Goal: Task Accomplishment & Management: Use online tool/utility

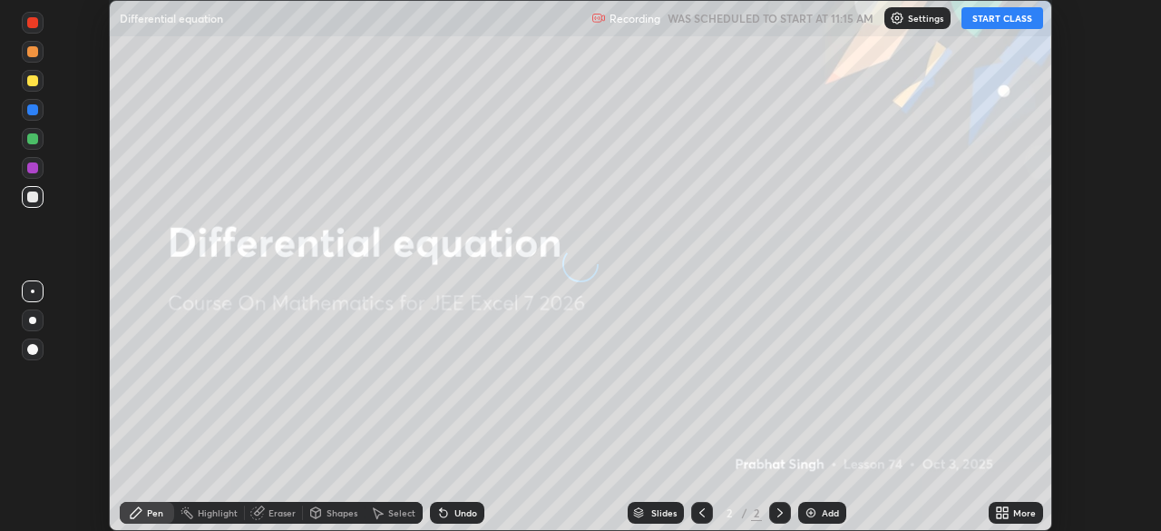
scroll to position [531, 1161]
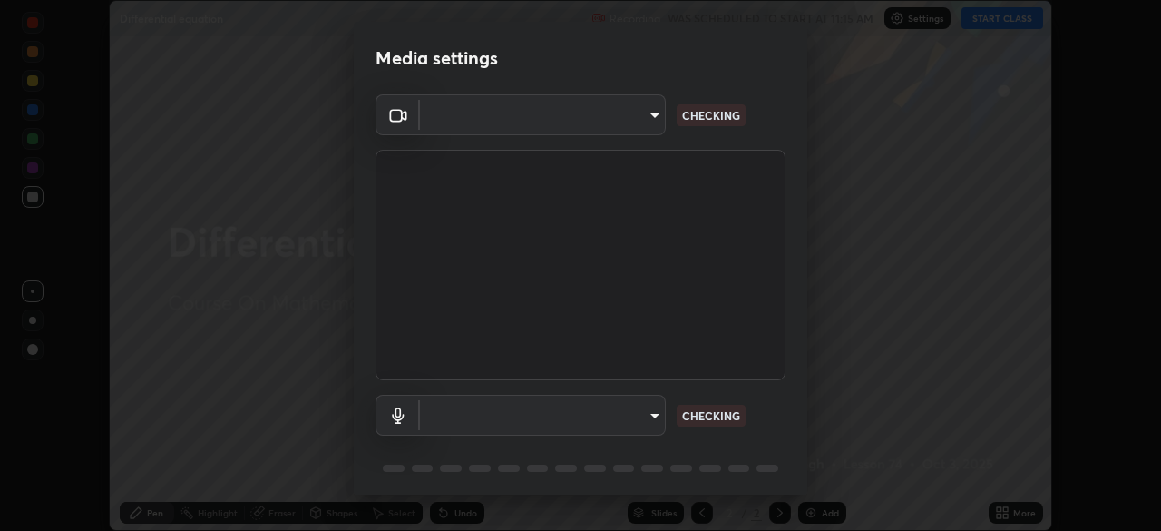
type input "aa36e69ab0c88cc8f992b177efc0368f24d8e8c052c335078adb188e95c7aa57"
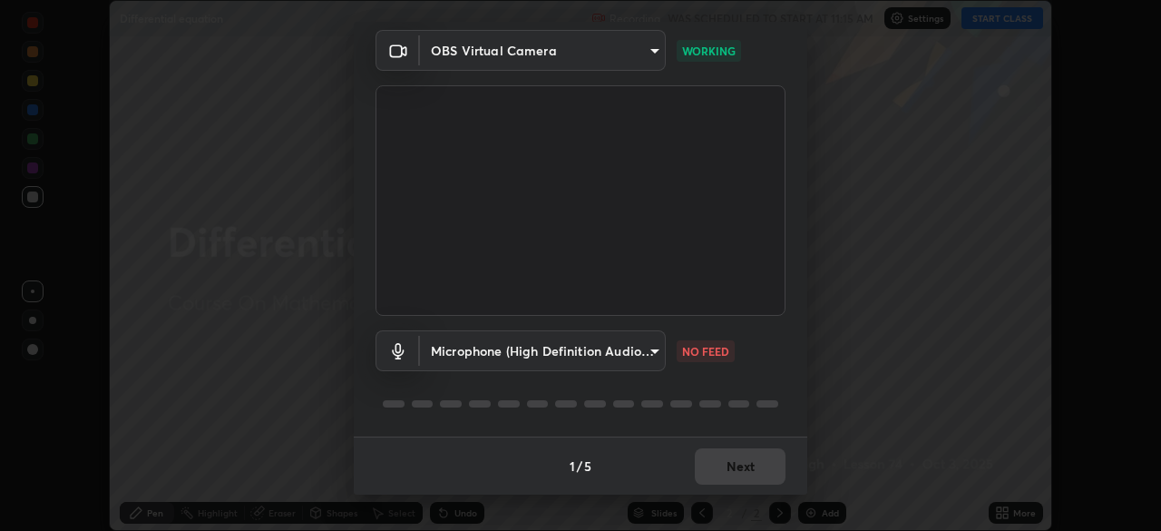
click at [647, 356] on body "Erase all Differential equation Recording WAS SCHEDULED TO START AT 11:15 AM Se…" at bounding box center [580, 265] width 1161 height 531
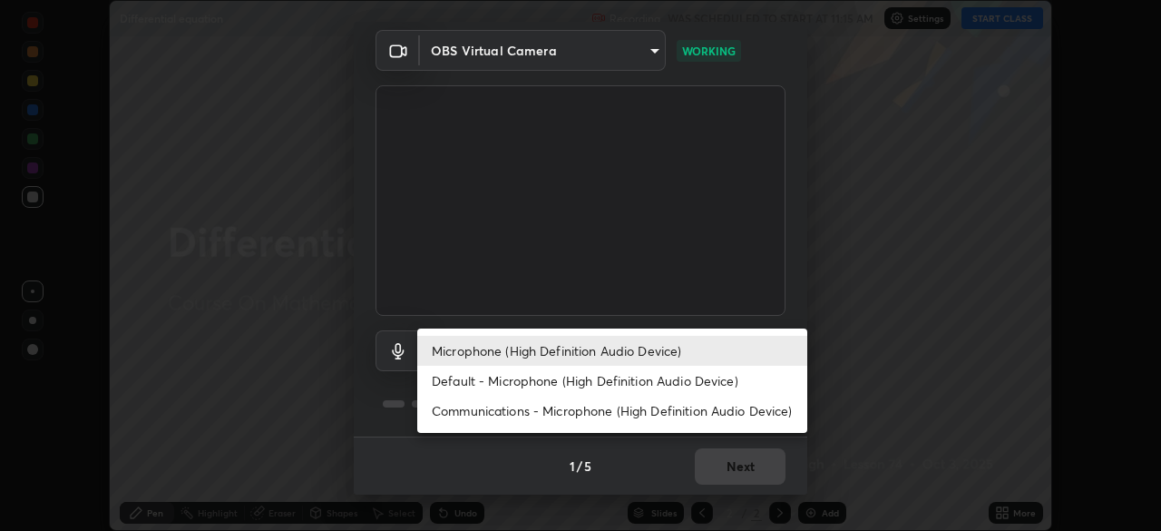
click at [668, 380] on li "Default - Microphone (High Definition Audio Device)" at bounding box center [612, 381] width 390 height 30
type input "default"
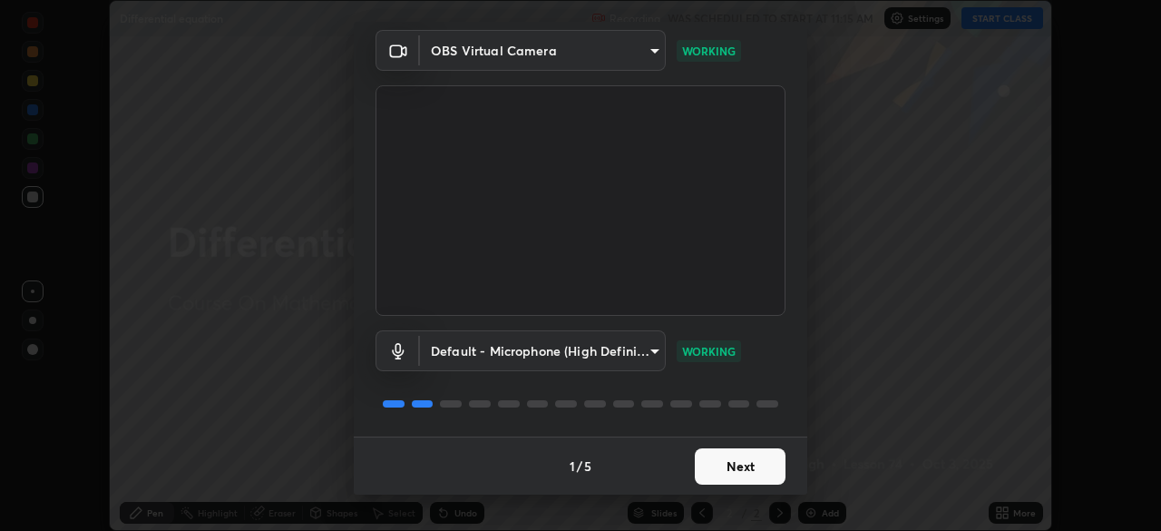
click at [745, 463] on button "Next" at bounding box center [740, 466] width 91 height 36
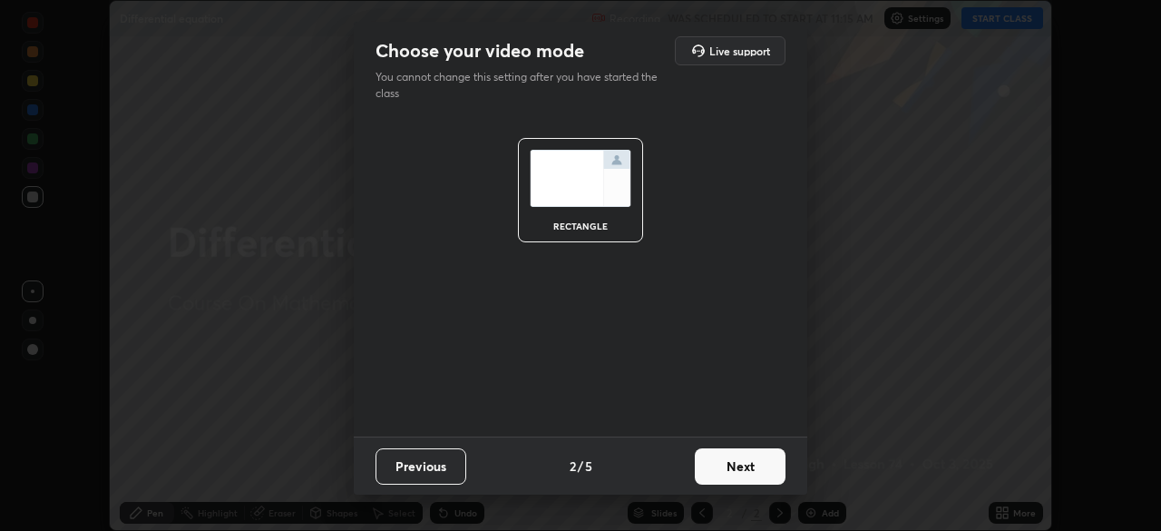
scroll to position [0, 0]
click at [761, 466] on button "Next" at bounding box center [740, 466] width 91 height 36
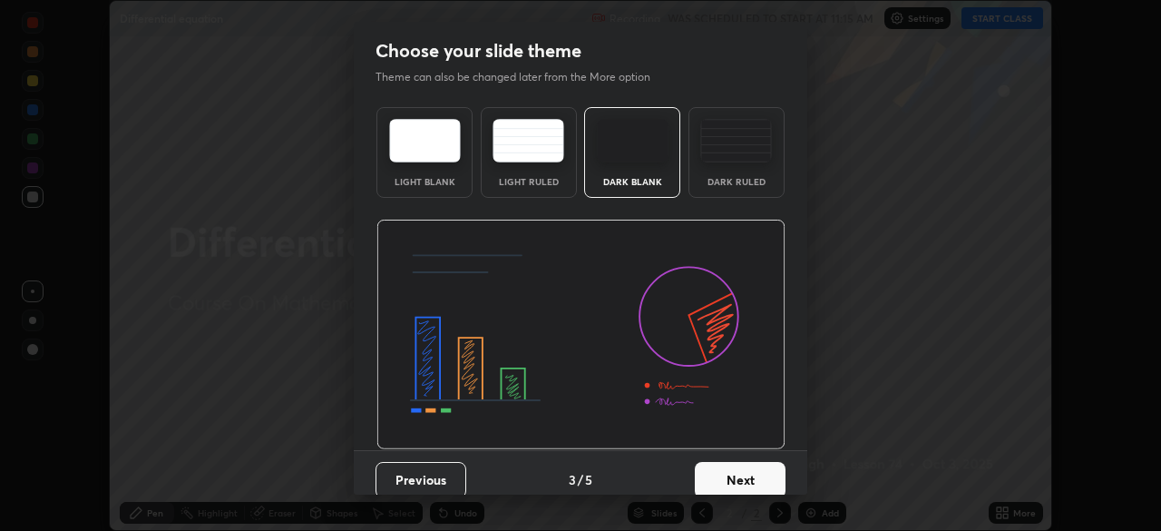
click at [763, 474] on button "Next" at bounding box center [740, 480] width 91 height 36
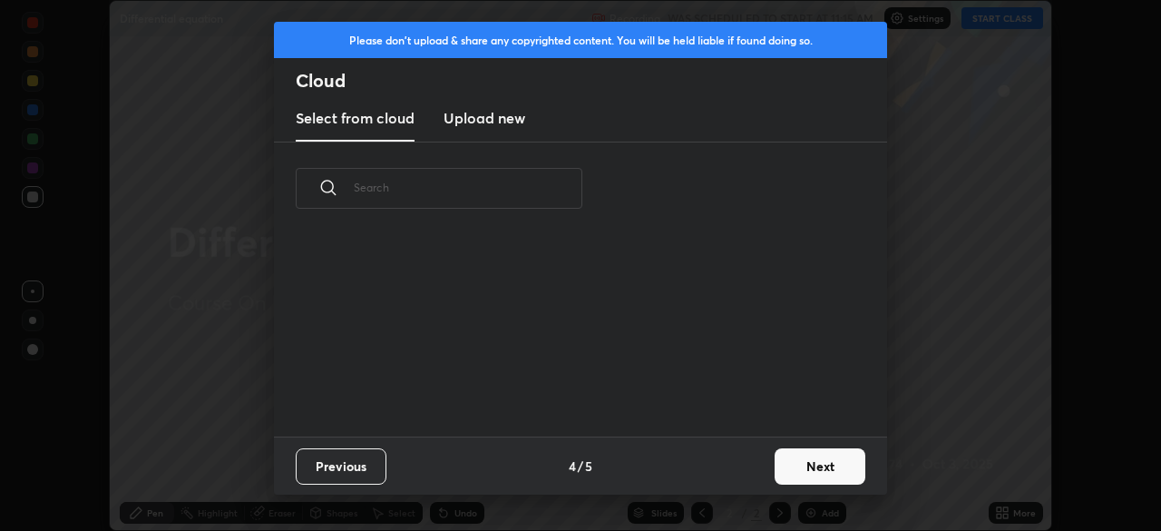
click at [814, 459] on button "Next" at bounding box center [820, 466] width 91 height 36
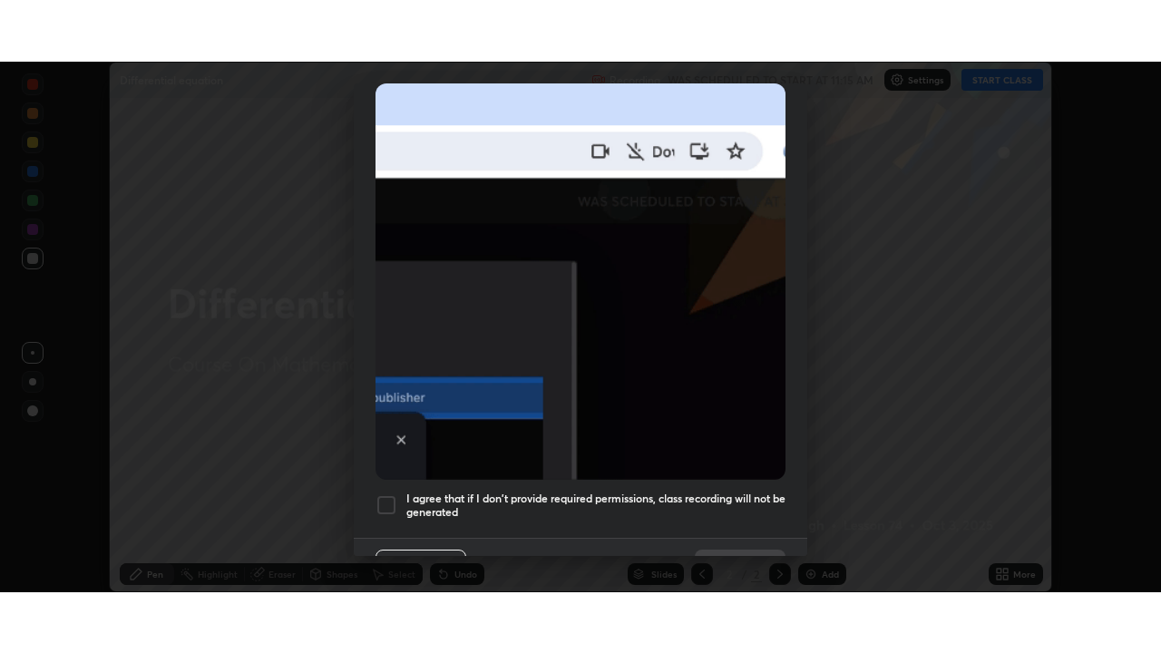
scroll to position [434, 0]
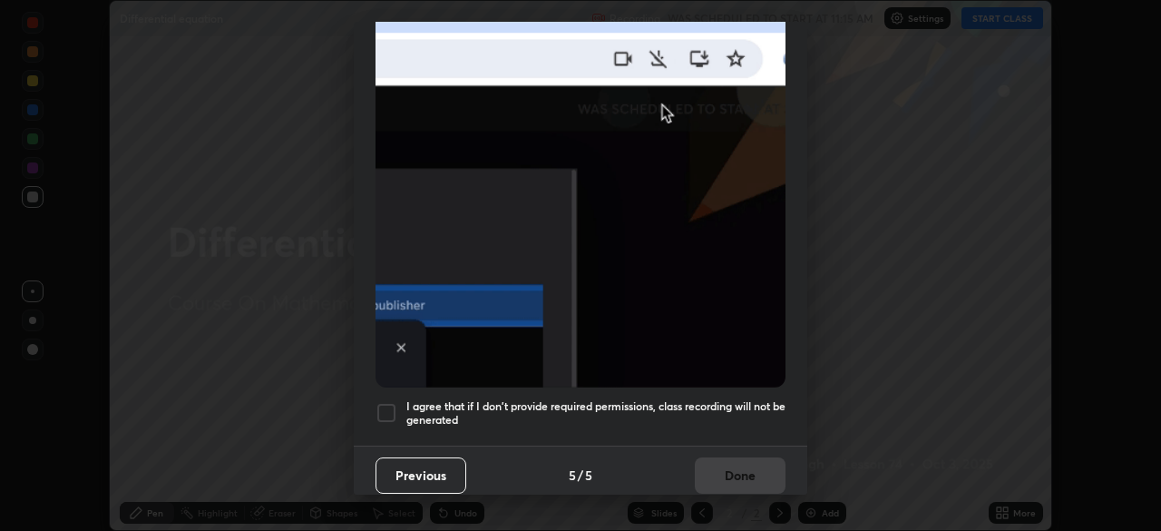
click at [386, 406] on div at bounding box center [386, 413] width 22 height 22
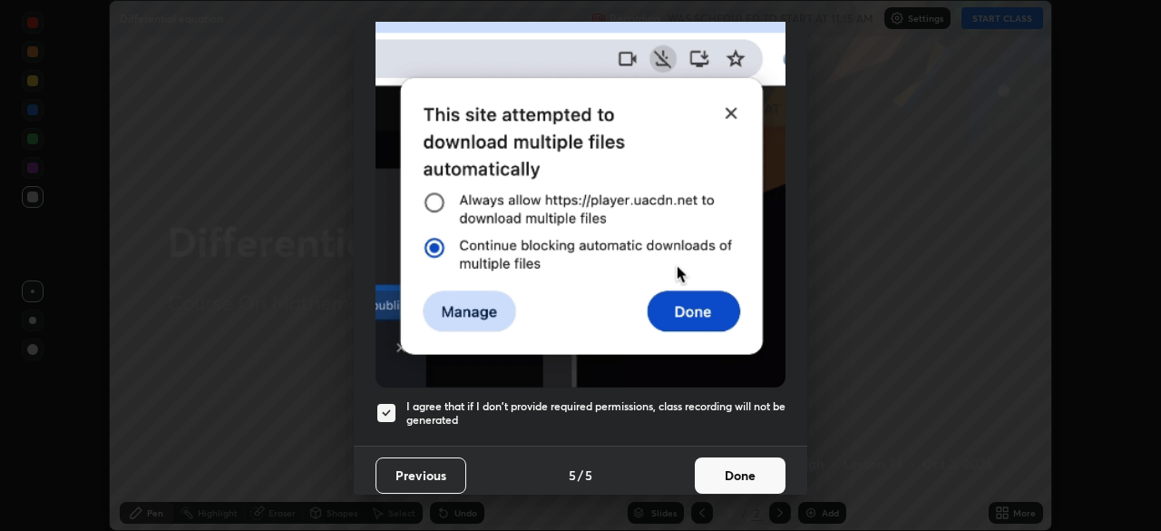
click at [741, 457] on button "Done" at bounding box center [740, 475] width 91 height 36
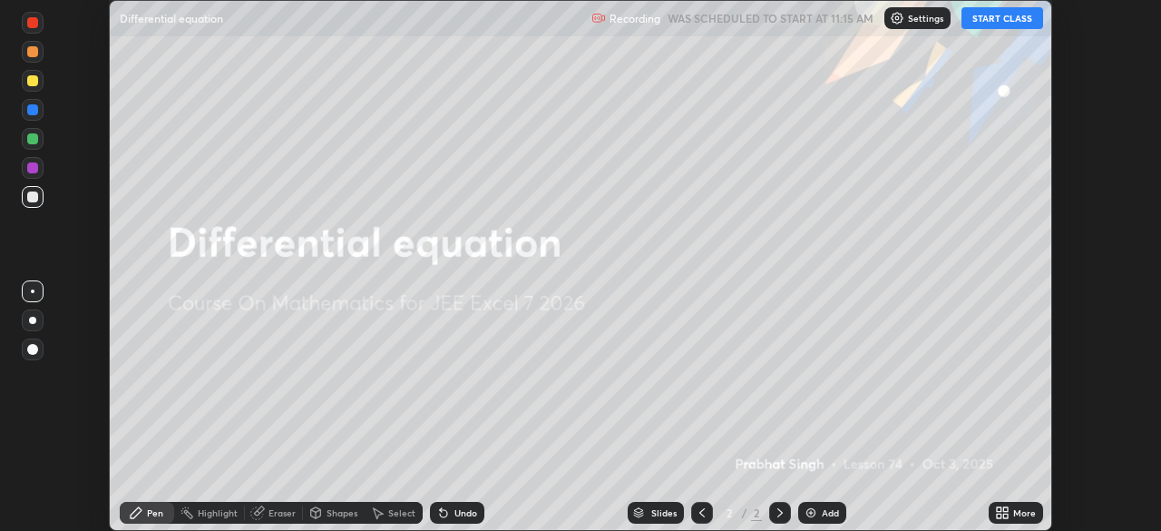
click at [1000, 15] on button "START CLASS" at bounding box center [1002, 18] width 82 height 22
click at [1005, 515] on icon at bounding box center [1005, 515] width 5 height 5
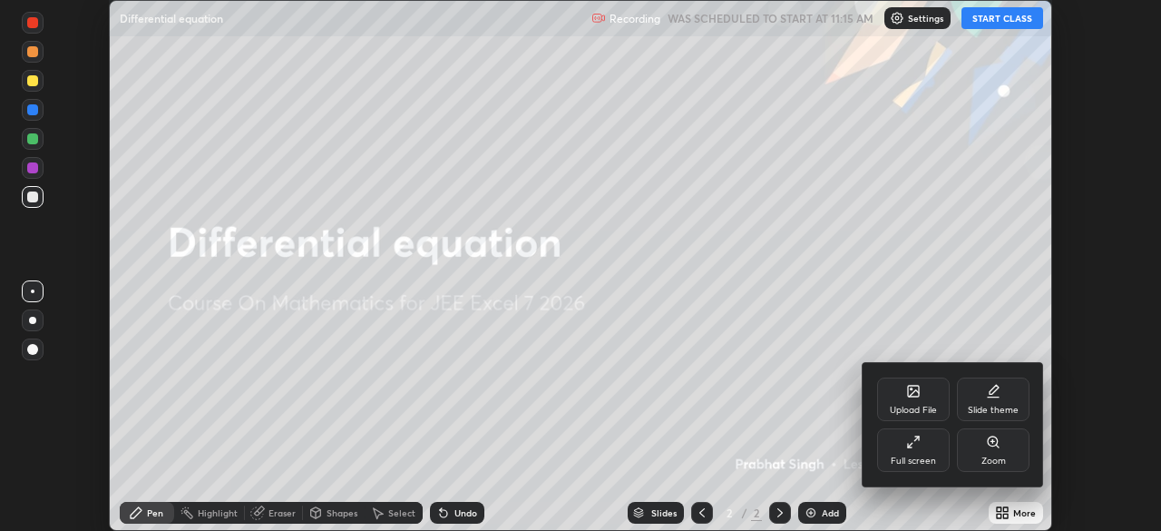
click at [918, 444] on icon at bounding box center [913, 441] width 15 height 15
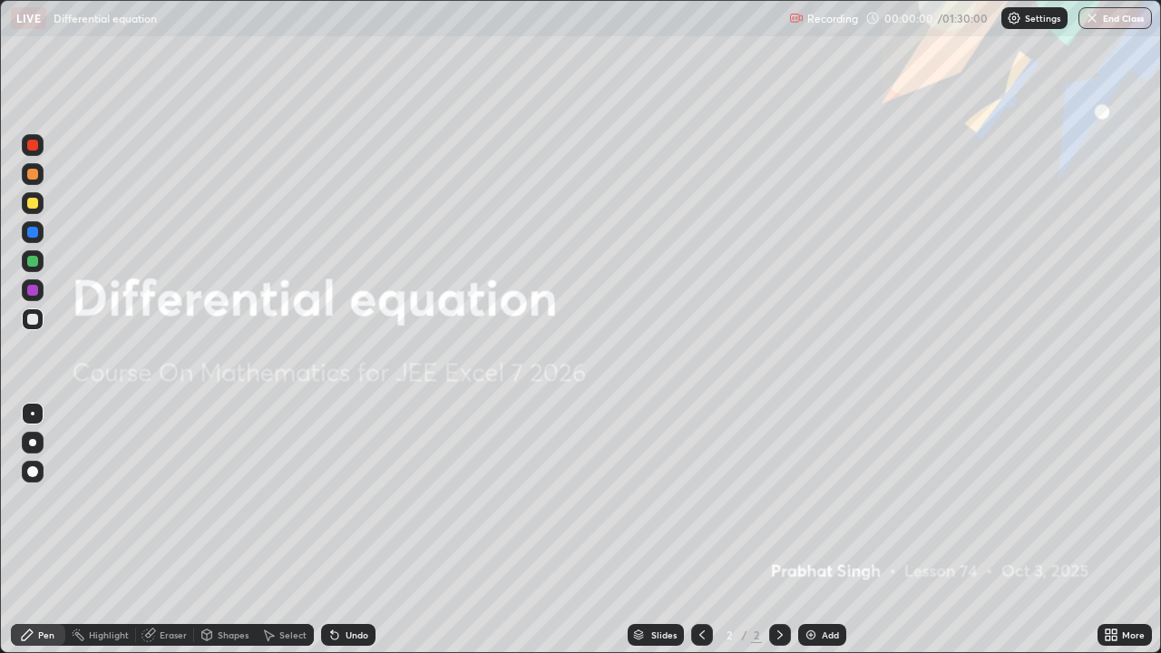
scroll to position [653, 1161]
click at [809, 530] on img at bounding box center [811, 635] width 15 height 15
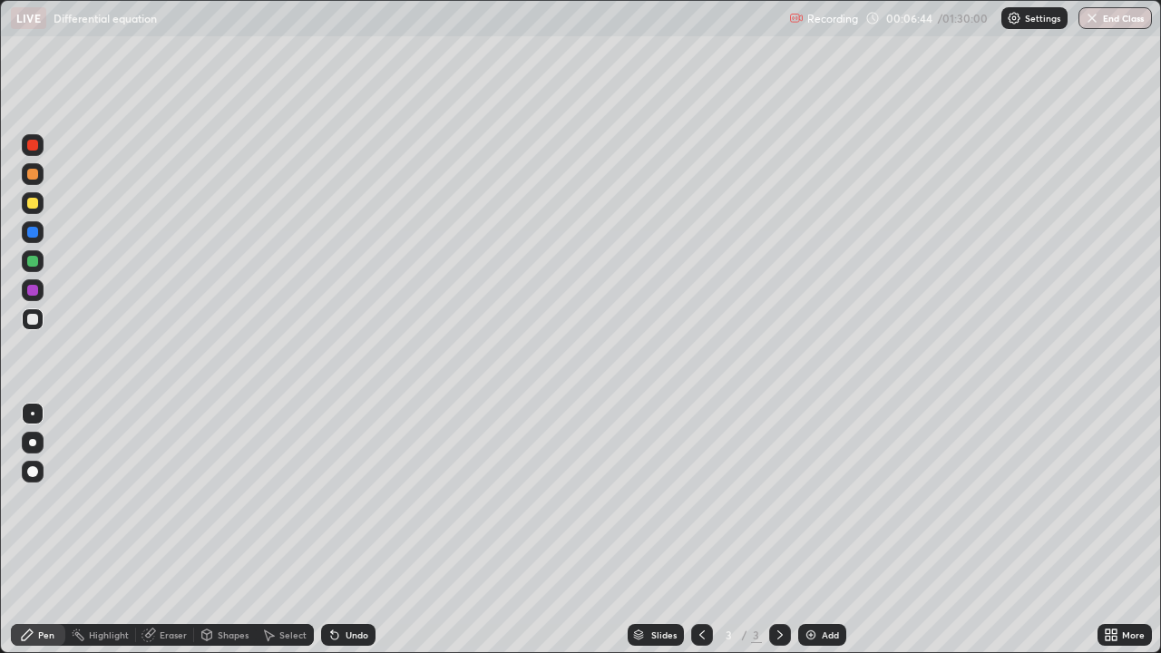
click at [34, 205] on div at bounding box center [32, 203] width 11 height 11
click at [33, 262] on div at bounding box center [32, 261] width 11 height 11
click at [814, 530] on img at bounding box center [811, 635] width 15 height 15
click at [36, 320] on div at bounding box center [32, 319] width 11 height 11
click at [171, 530] on div "Eraser" at bounding box center [173, 634] width 27 height 9
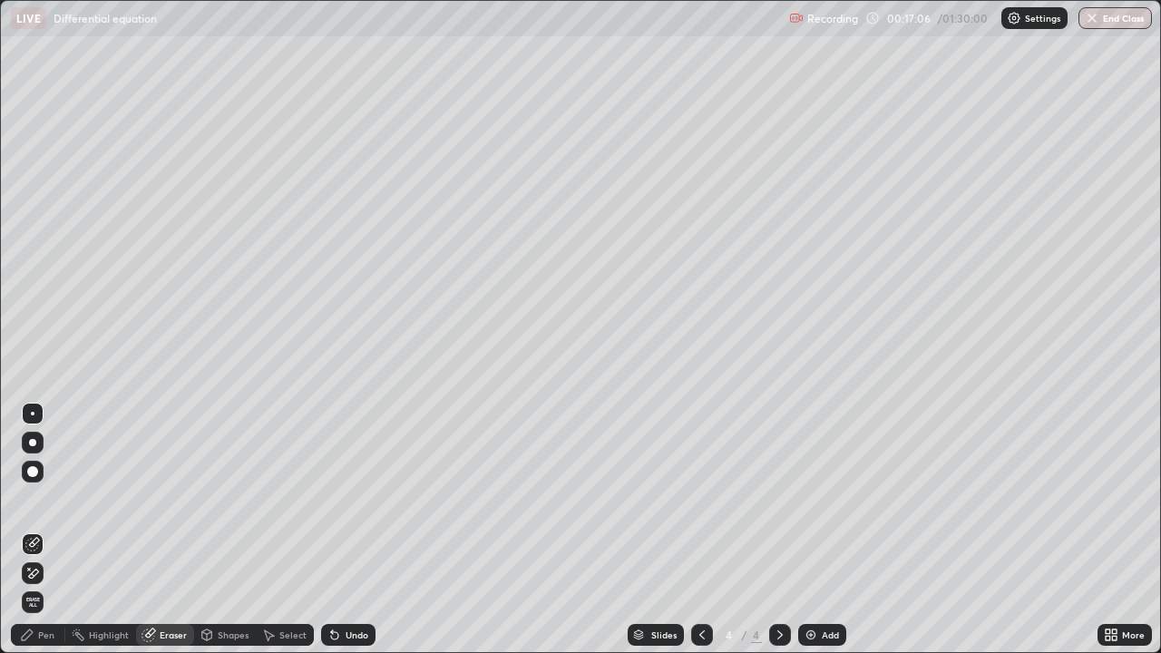
click at [51, 530] on div "Pen" at bounding box center [38, 635] width 54 height 22
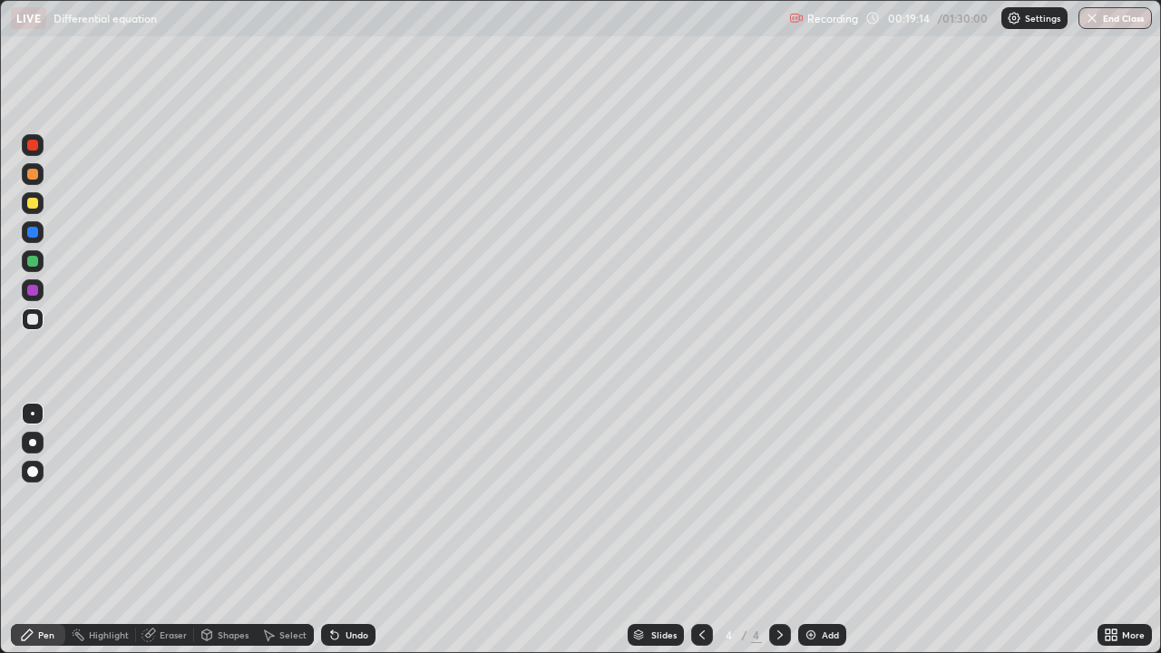
click at [36, 206] on div at bounding box center [32, 203] width 11 height 11
click at [340, 530] on div "Undo" at bounding box center [348, 635] width 54 height 22
click at [351, 530] on div "Undo" at bounding box center [357, 634] width 23 height 9
click at [811, 530] on div "Add" at bounding box center [822, 635] width 48 height 22
click at [37, 204] on div at bounding box center [32, 203] width 11 height 11
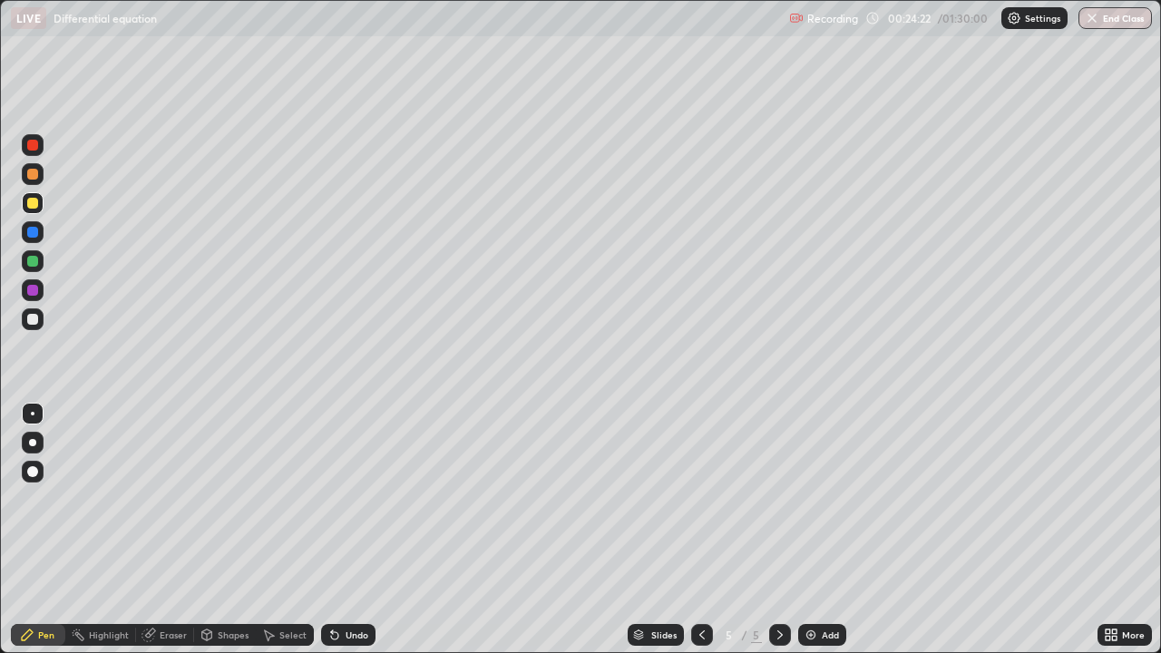
click at [700, 530] on icon at bounding box center [702, 635] width 15 height 15
click at [778, 530] on icon at bounding box center [780, 635] width 15 height 15
click at [701, 530] on icon at bounding box center [702, 635] width 15 height 15
click at [778, 530] on icon at bounding box center [780, 635] width 15 height 15
click at [699, 530] on icon at bounding box center [701, 634] width 5 height 9
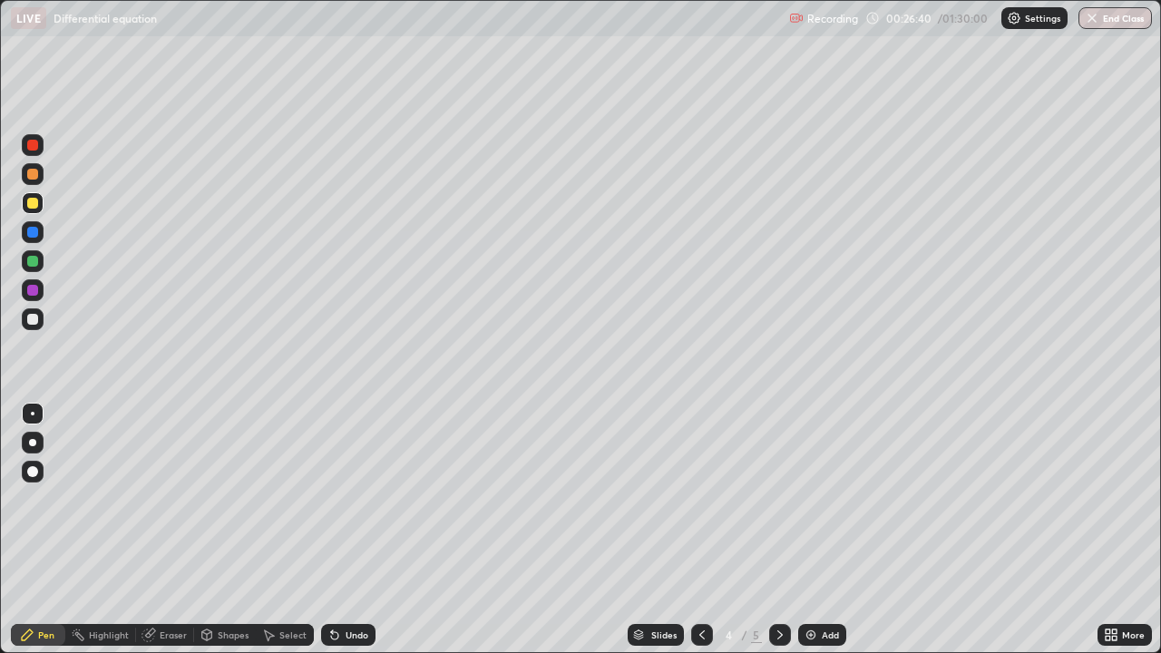
click at [775, 530] on icon at bounding box center [780, 635] width 15 height 15
click at [34, 319] on div at bounding box center [32, 319] width 11 height 11
click at [804, 530] on img at bounding box center [811, 635] width 15 height 15
click at [697, 530] on icon at bounding box center [702, 635] width 15 height 15
click at [770, 530] on div at bounding box center [780, 635] width 22 height 22
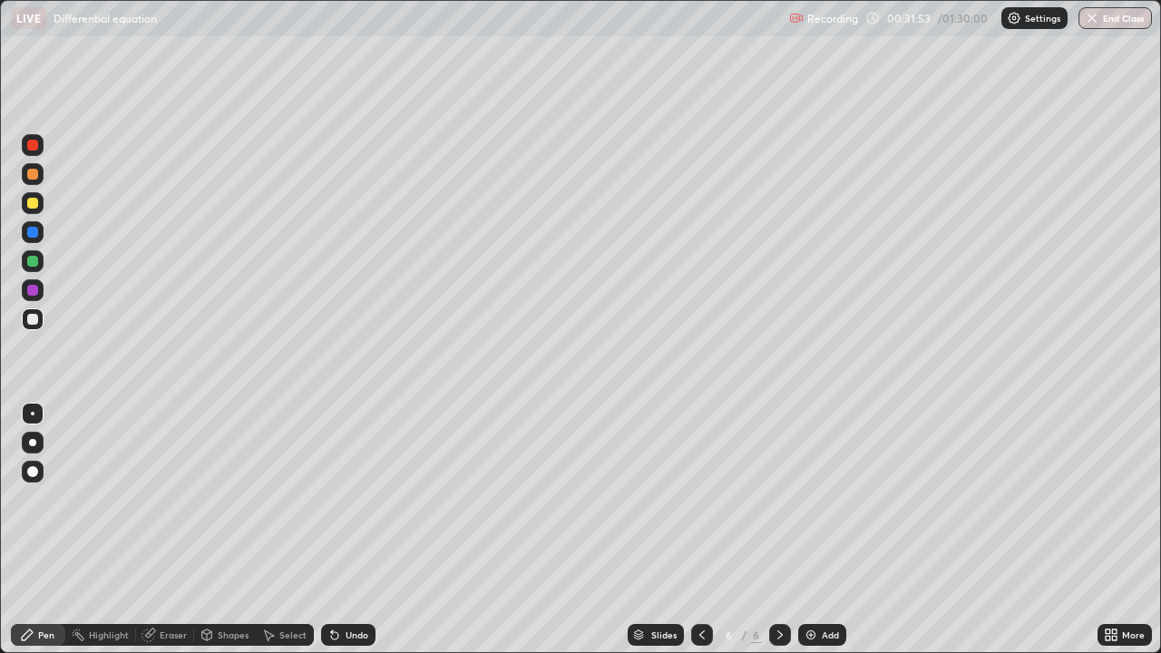
click at [697, 530] on icon at bounding box center [702, 635] width 15 height 15
click at [778, 530] on icon at bounding box center [780, 635] width 15 height 15
click at [698, 530] on icon at bounding box center [702, 635] width 15 height 15
click at [702, 530] on icon at bounding box center [701, 634] width 5 height 9
click at [778, 530] on icon at bounding box center [780, 635] width 15 height 15
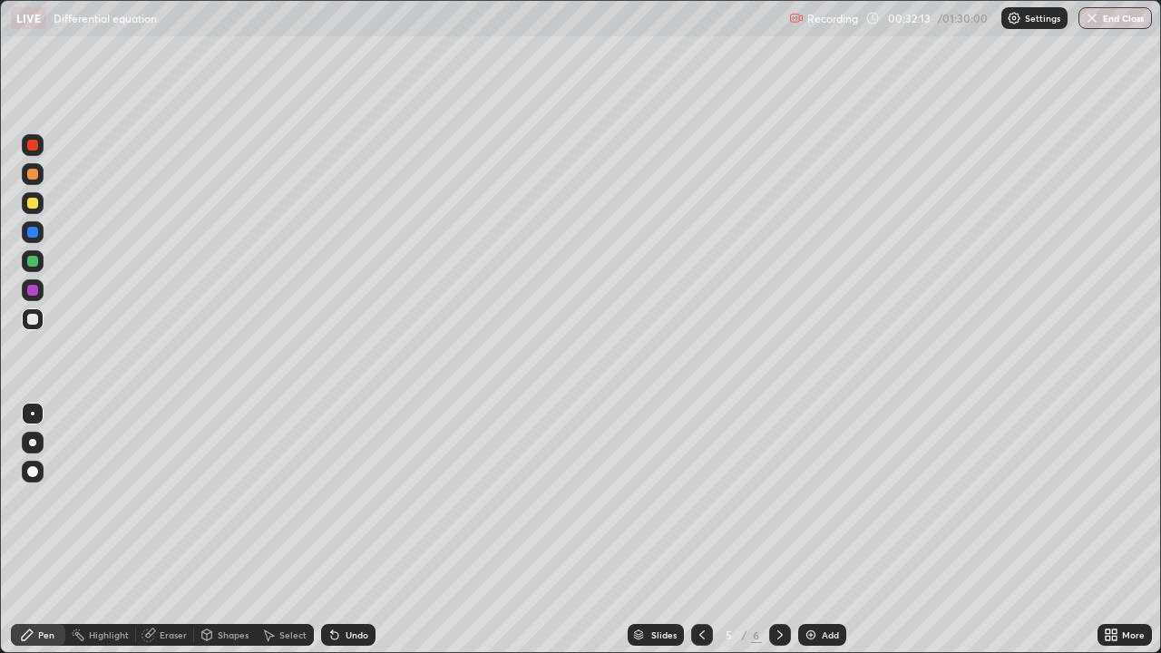
click at [777, 530] on icon at bounding box center [780, 635] width 15 height 15
click at [34, 319] on div at bounding box center [32, 319] width 11 height 11
click at [40, 209] on div at bounding box center [33, 203] width 22 height 22
click at [804, 530] on img at bounding box center [811, 635] width 15 height 15
click at [33, 322] on div at bounding box center [32, 319] width 11 height 11
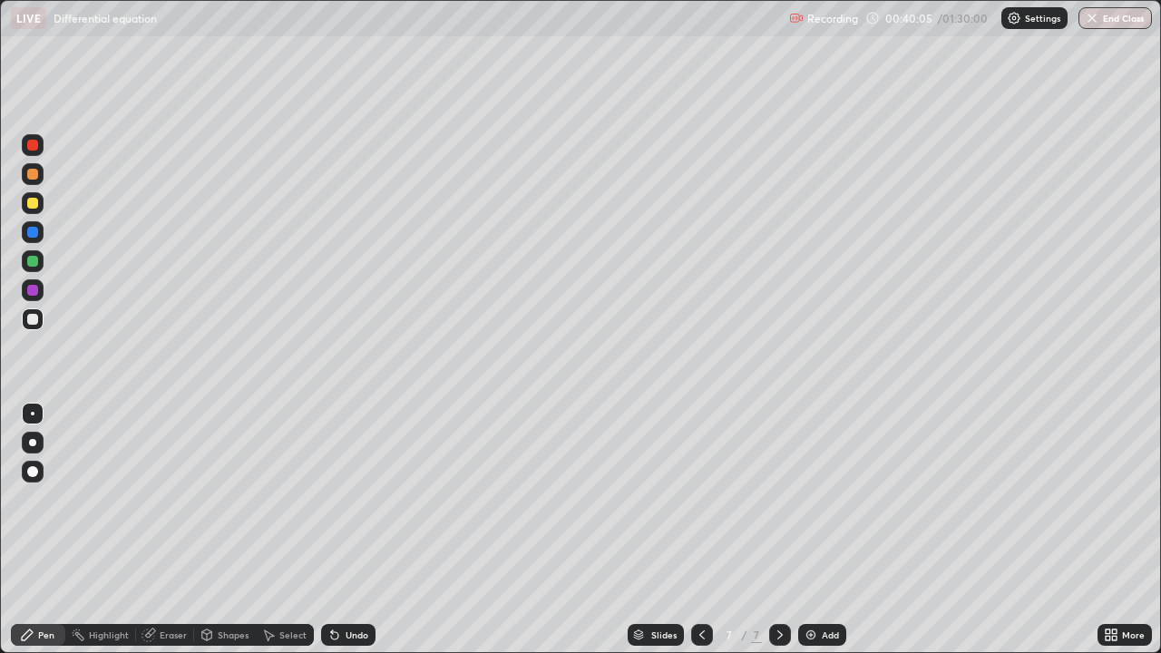
click at [339, 530] on div "Undo" at bounding box center [348, 635] width 54 height 22
click at [338, 530] on icon at bounding box center [334, 635] width 15 height 15
click at [23, 262] on div at bounding box center [33, 261] width 22 height 22
click at [180, 530] on div "Eraser" at bounding box center [173, 634] width 27 height 9
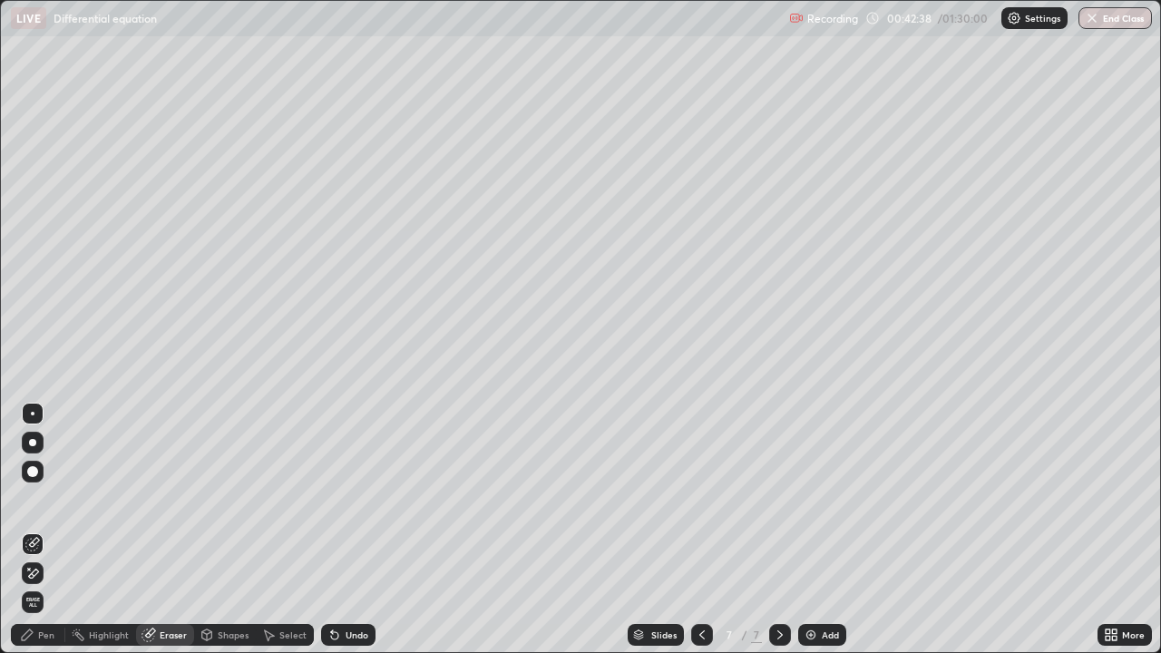
click at [56, 530] on div "Pen" at bounding box center [38, 635] width 54 height 22
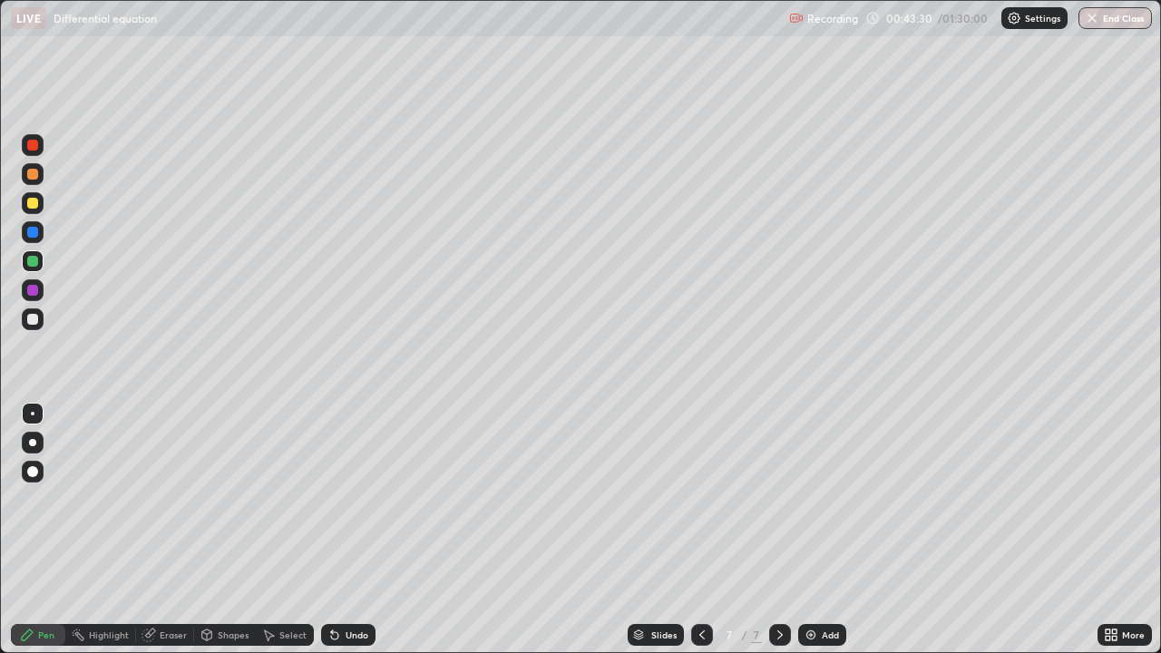
click at [804, 530] on img at bounding box center [811, 635] width 15 height 15
click at [36, 327] on div at bounding box center [33, 319] width 22 height 22
click at [352, 530] on div "Undo" at bounding box center [357, 634] width 23 height 9
click at [342, 530] on div "Undo" at bounding box center [348, 635] width 54 height 22
click at [35, 270] on div at bounding box center [33, 261] width 22 height 22
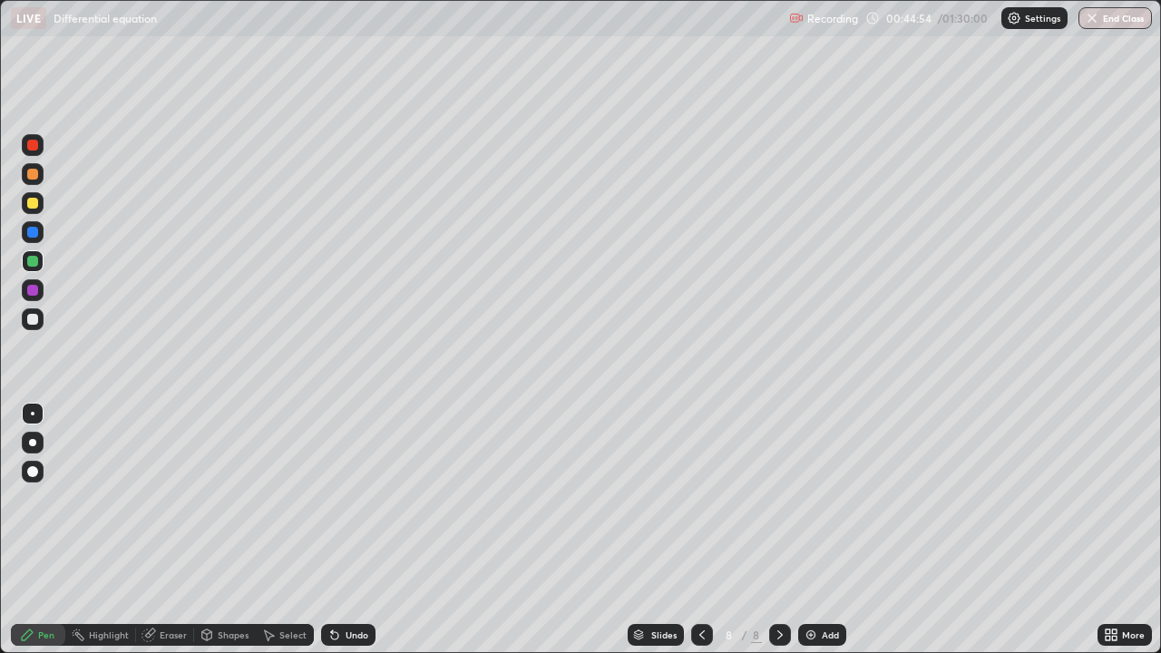
click at [34, 210] on div at bounding box center [33, 203] width 22 height 22
click at [804, 530] on img at bounding box center [811, 635] width 15 height 15
click at [34, 321] on div at bounding box center [32, 319] width 11 height 11
click at [34, 269] on div at bounding box center [33, 261] width 22 height 22
click at [32, 324] on div at bounding box center [32, 319] width 11 height 11
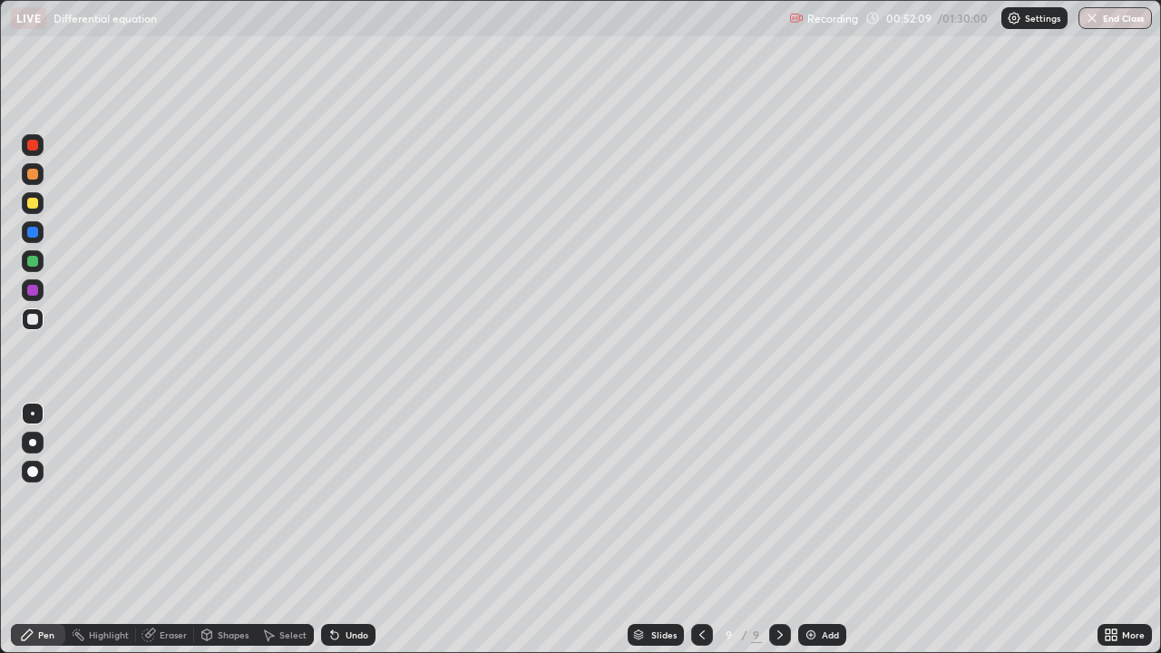
click at [338, 530] on icon at bounding box center [334, 635] width 15 height 15
click at [337, 530] on icon at bounding box center [334, 635] width 15 height 15
click at [346, 530] on div "Undo" at bounding box center [357, 634] width 23 height 9
click at [811, 530] on img at bounding box center [811, 635] width 15 height 15
click at [692, 530] on div at bounding box center [701, 635] width 22 height 22
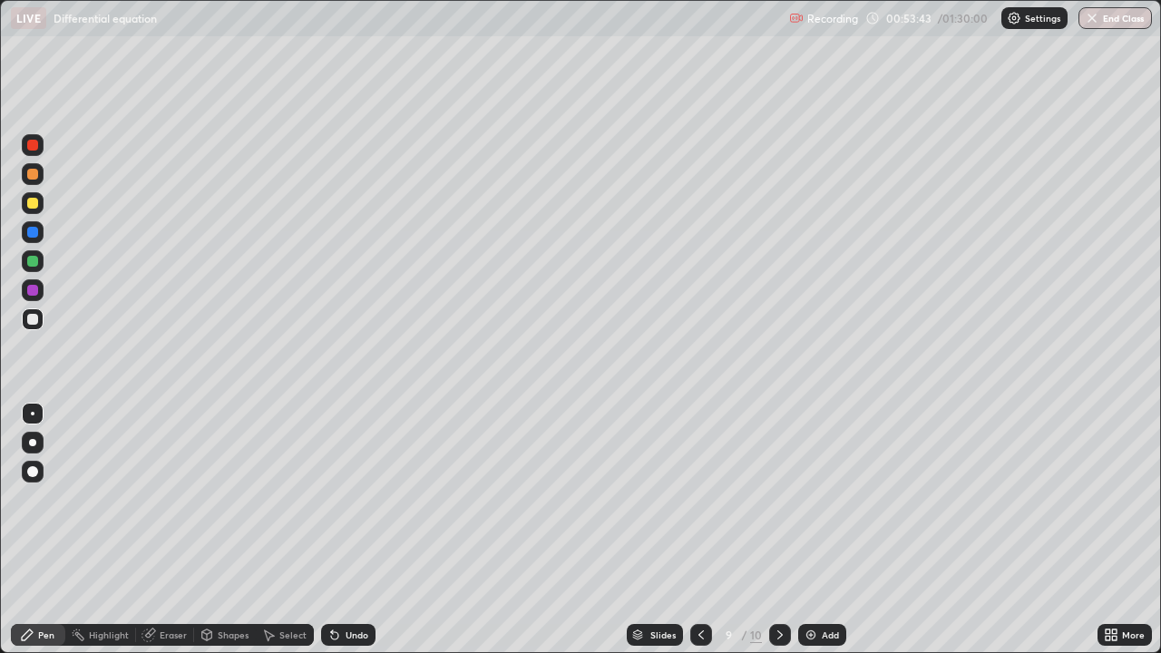
click at [777, 530] on icon at bounding box center [780, 635] width 15 height 15
click at [697, 530] on icon at bounding box center [701, 635] width 15 height 15
click at [778, 530] on icon at bounding box center [780, 635] width 15 height 15
click at [33, 204] on div at bounding box center [32, 203] width 11 height 11
click at [699, 530] on icon at bounding box center [701, 635] width 15 height 15
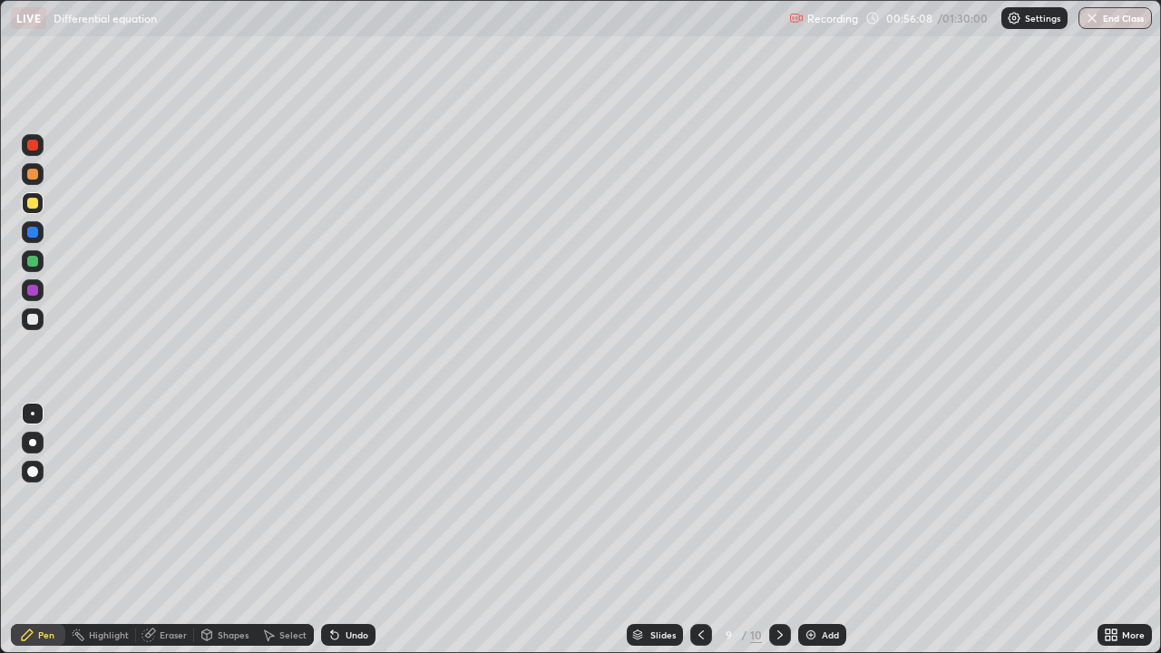
click at [781, 530] on icon at bounding box center [780, 635] width 15 height 15
click at [809, 530] on img at bounding box center [811, 635] width 15 height 15
click at [34, 320] on div at bounding box center [32, 319] width 11 height 11
click at [699, 530] on icon at bounding box center [702, 635] width 15 height 15
click at [700, 530] on div at bounding box center [702, 635] width 22 height 22
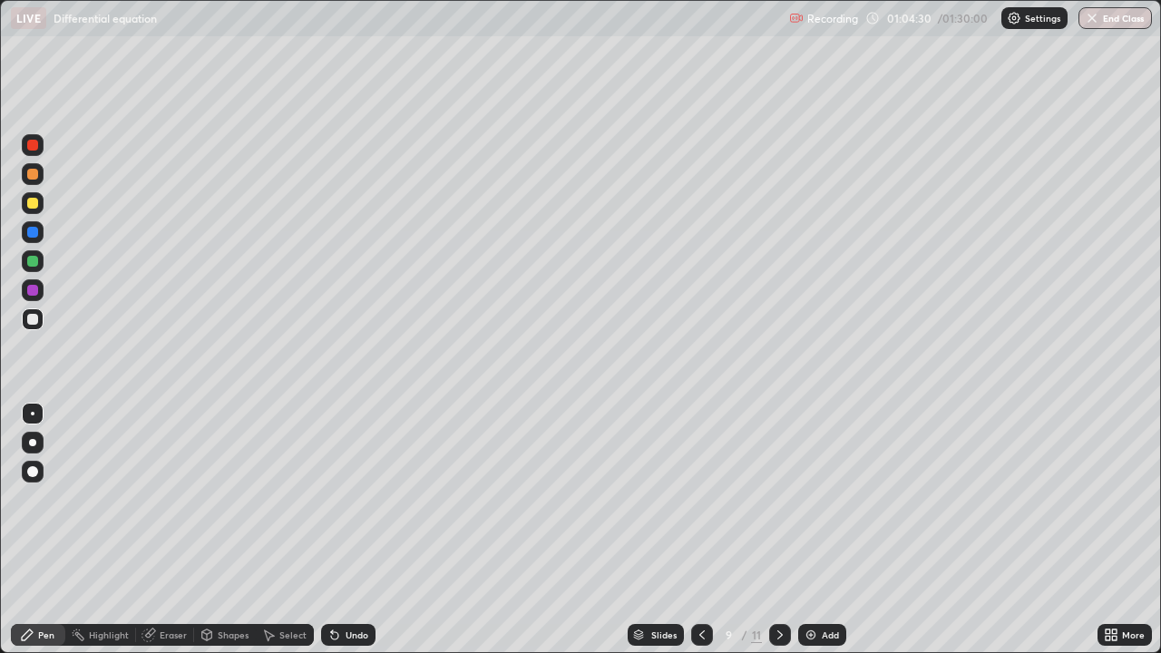
click at [778, 530] on icon at bounding box center [780, 635] width 15 height 15
click at [809, 530] on img at bounding box center [811, 635] width 15 height 15
click at [697, 530] on icon at bounding box center [702, 635] width 15 height 15
click at [778, 530] on icon at bounding box center [780, 635] width 15 height 15
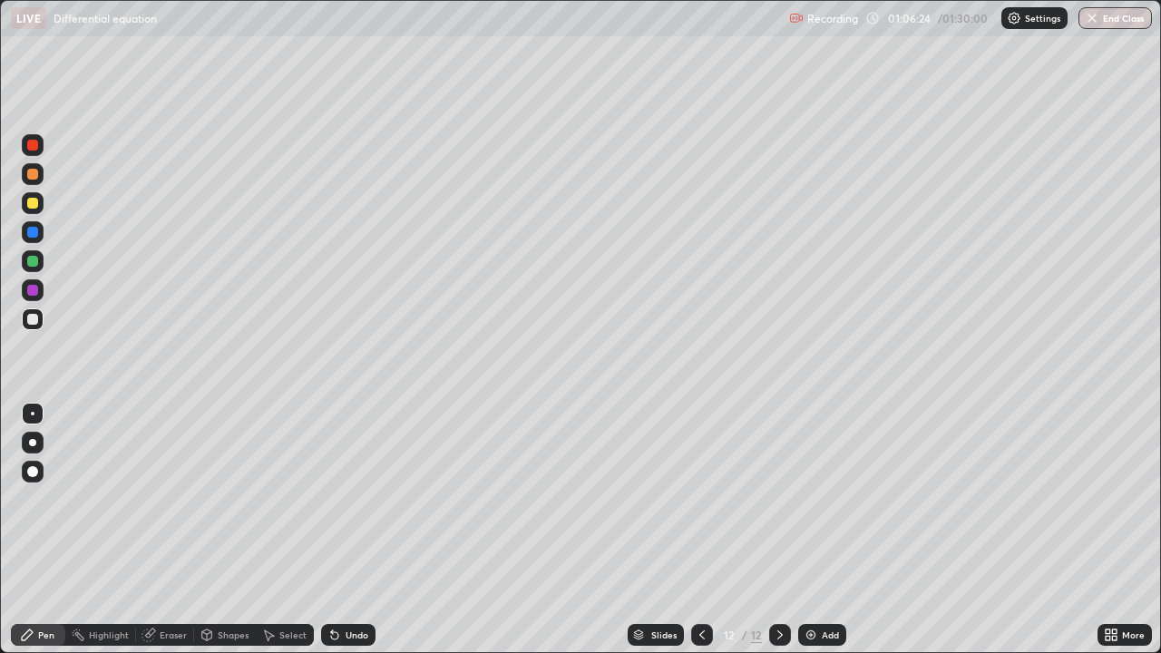
click at [39, 210] on div at bounding box center [33, 203] width 22 height 22
click at [700, 530] on icon at bounding box center [702, 635] width 15 height 15
click at [780, 530] on icon at bounding box center [780, 635] width 15 height 15
click at [807, 530] on img at bounding box center [811, 635] width 15 height 15
click at [31, 324] on div at bounding box center [32, 319] width 11 height 11
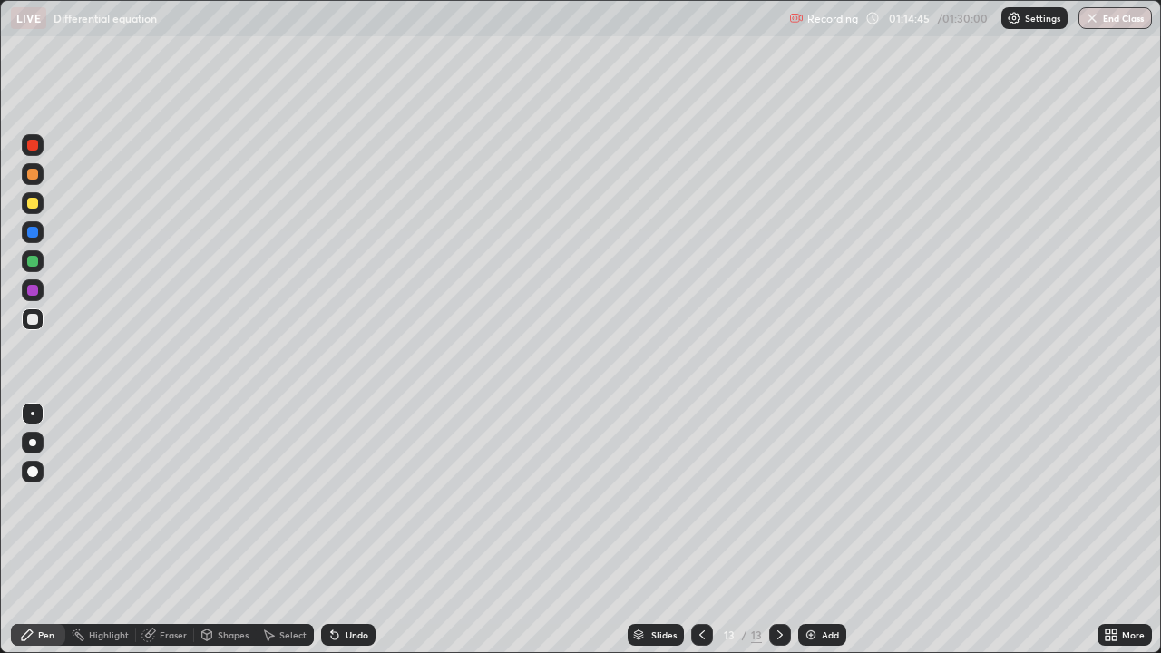
click at [33, 149] on div at bounding box center [32, 145] width 11 height 11
click at [40, 210] on div at bounding box center [33, 203] width 22 height 22
click at [912, 530] on div "Slides 13 / 13 Add" at bounding box center [736, 635] width 722 height 36
click at [342, 530] on div "Undo" at bounding box center [348, 635] width 54 height 22
click at [169, 530] on div "Eraser" at bounding box center [173, 634] width 27 height 9
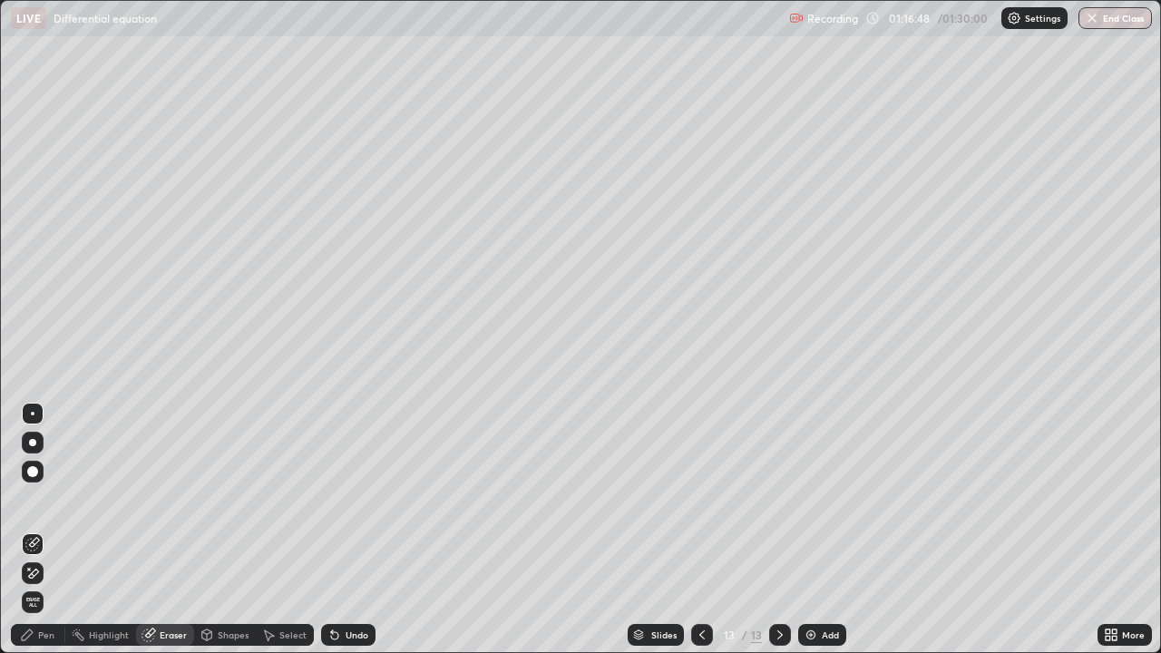
click at [35, 530] on div "Pen" at bounding box center [38, 635] width 54 height 22
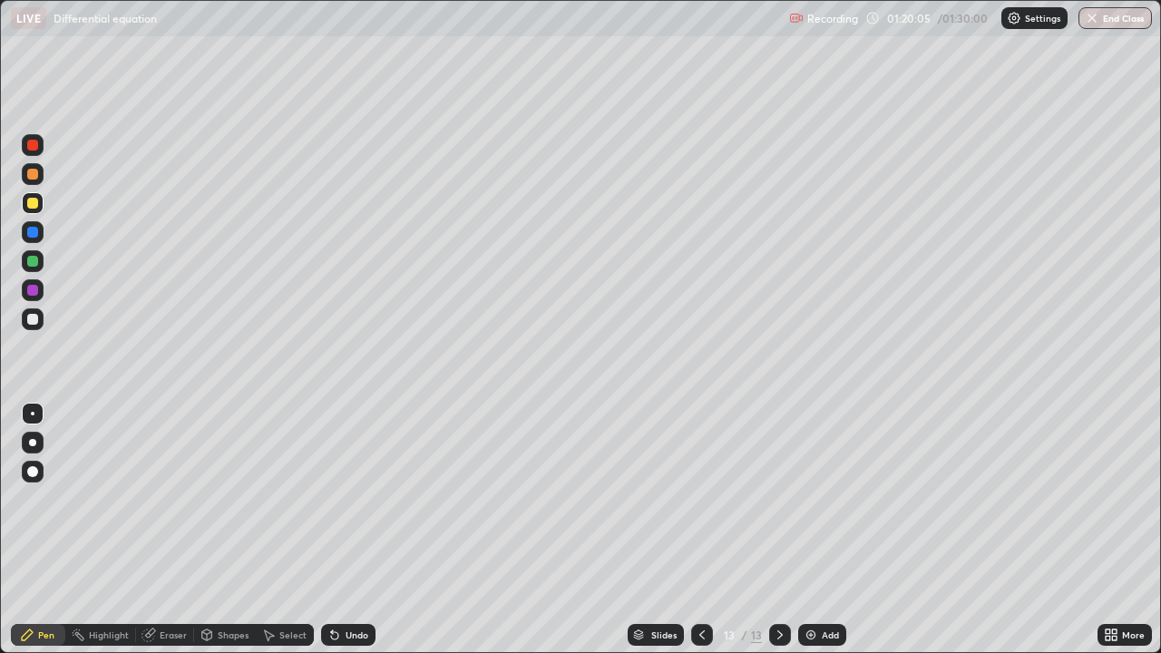
click at [814, 530] on img at bounding box center [811, 635] width 15 height 15
click at [700, 530] on icon at bounding box center [702, 635] width 15 height 15
click at [775, 530] on icon at bounding box center [780, 635] width 15 height 15
click at [700, 530] on icon at bounding box center [702, 635] width 15 height 15
click at [780, 530] on icon at bounding box center [780, 635] width 15 height 15
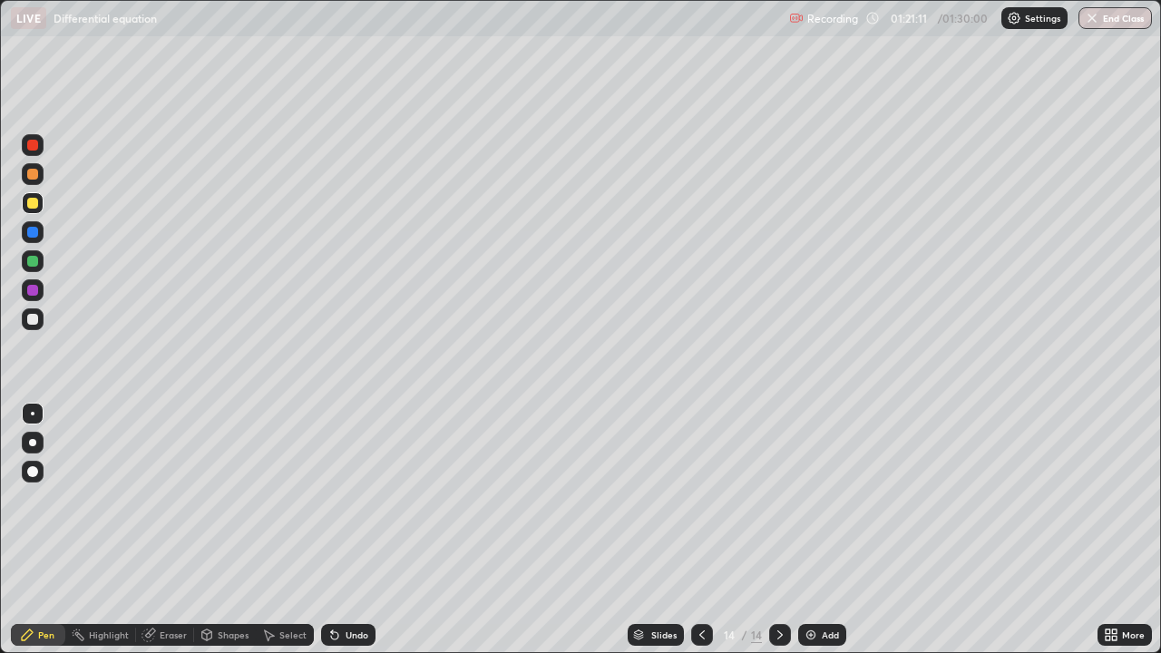
click at [167, 530] on div "Eraser" at bounding box center [173, 634] width 27 height 9
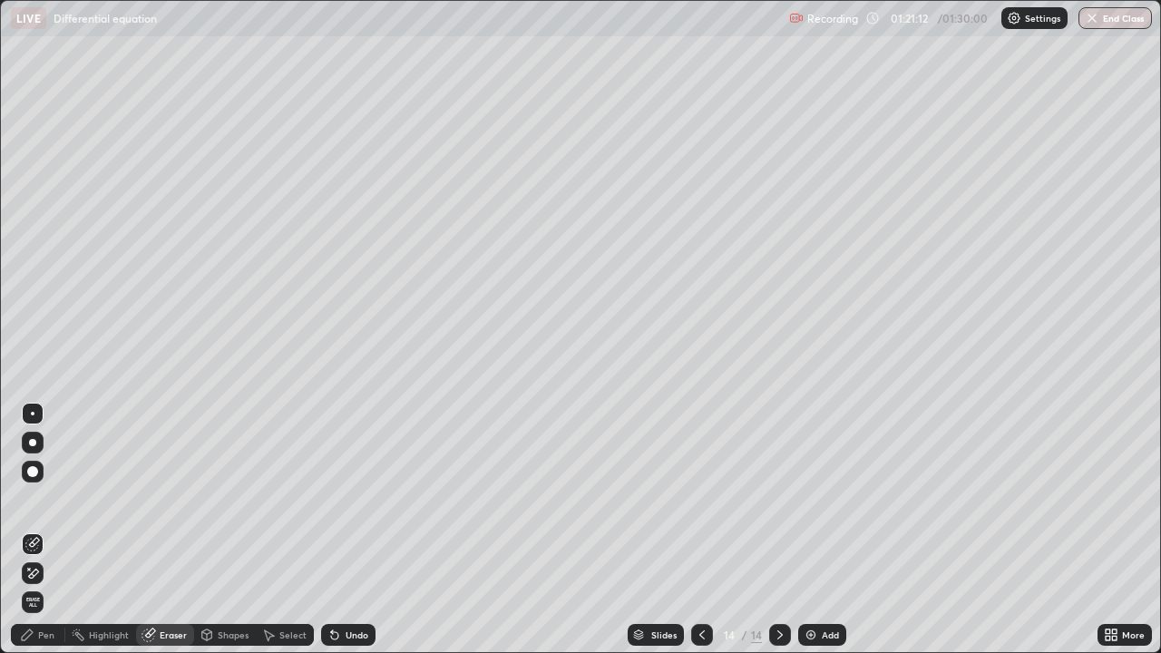
click at [38, 530] on div "Pen" at bounding box center [38, 635] width 54 height 22
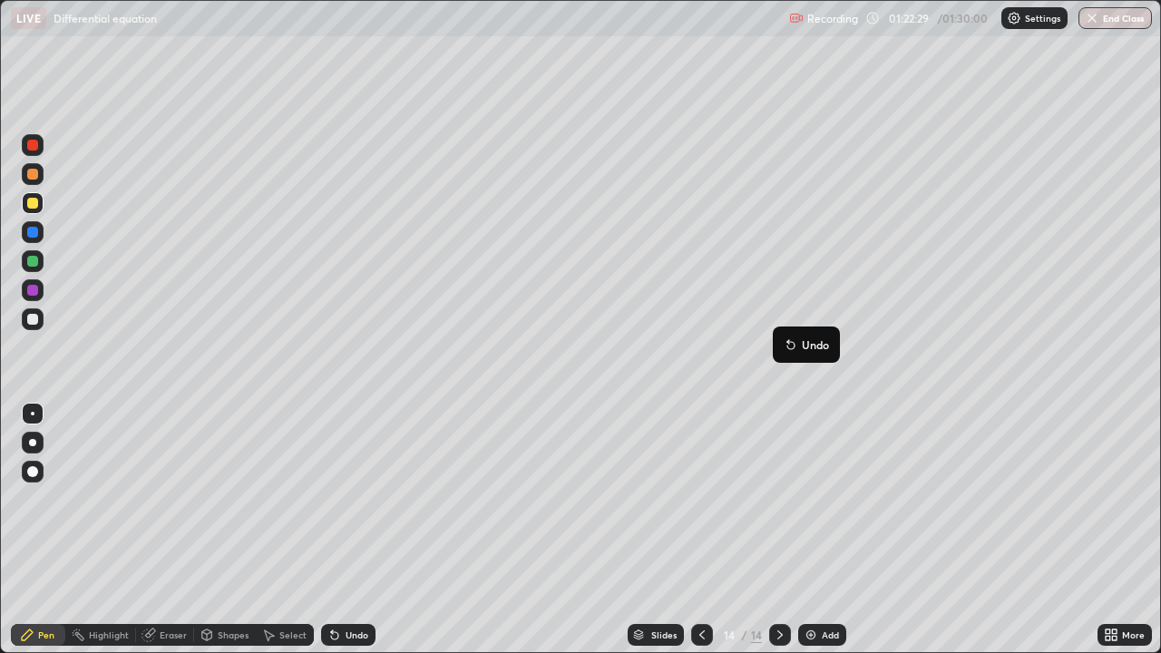
click at [781, 339] on button "Undo" at bounding box center [806, 345] width 53 height 22
click at [34, 326] on div at bounding box center [33, 319] width 22 height 22
click at [1118, 20] on button "End Class" at bounding box center [1116, 18] width 72 height 22
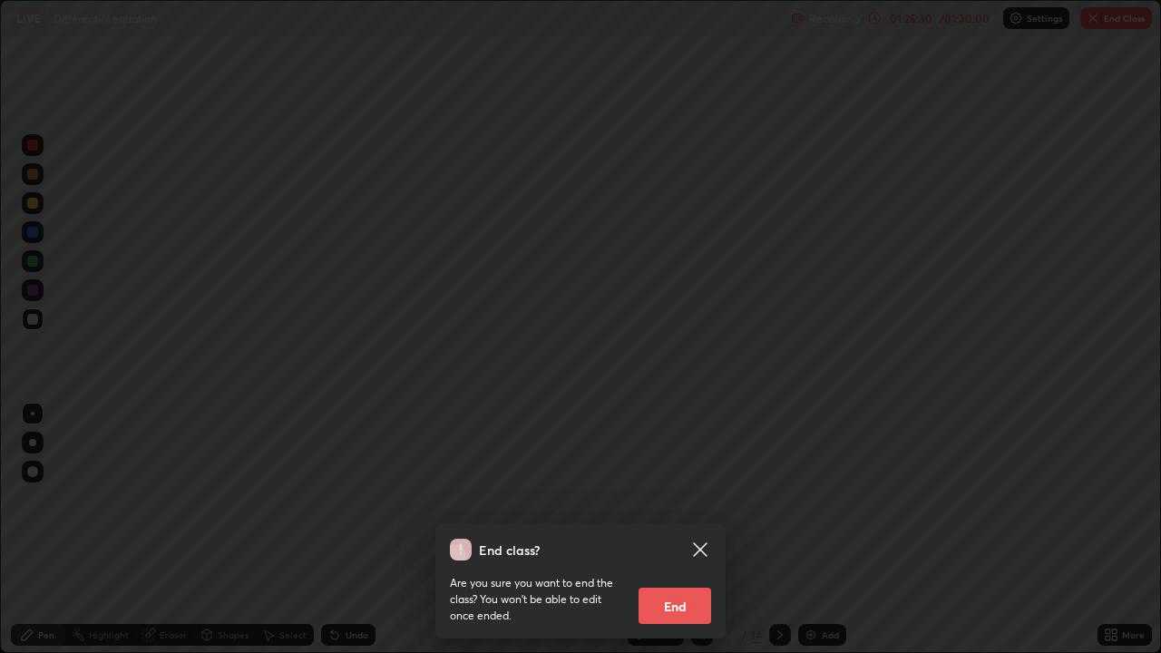
click at [678, 530] on button "End" at bounding box center [675, 606] width 73 height 36
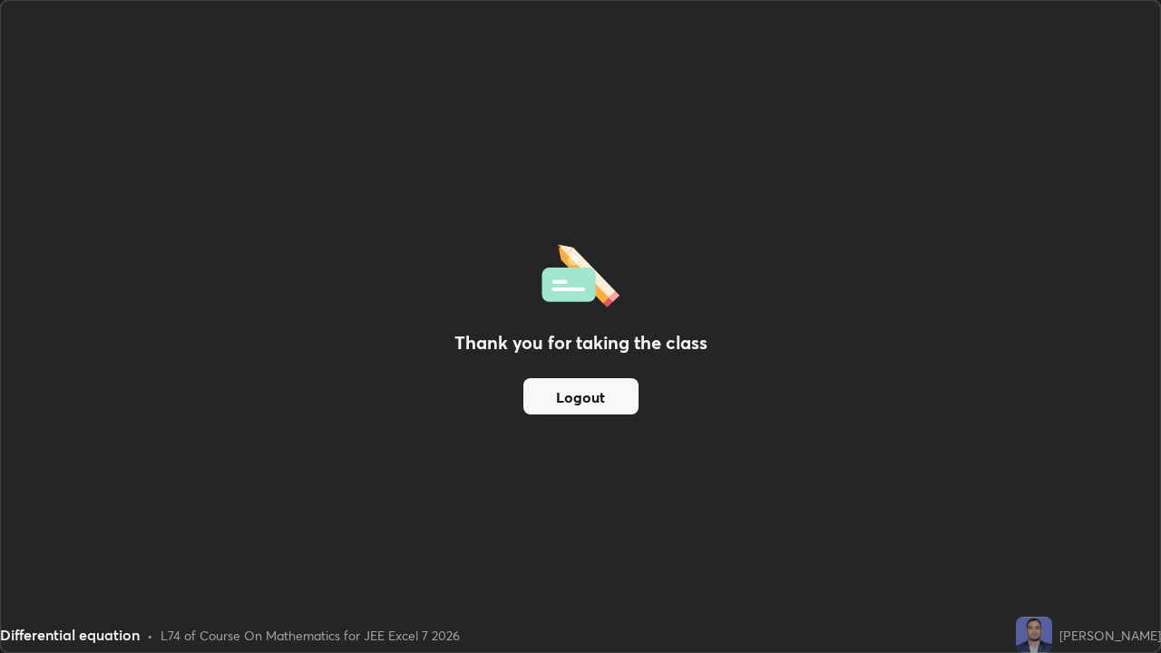
click at [609, 399] on button "Logout" at bounding box center [580, 396] width 115 height 36
